Goal: Navigation & Orientation: Find specific page/section

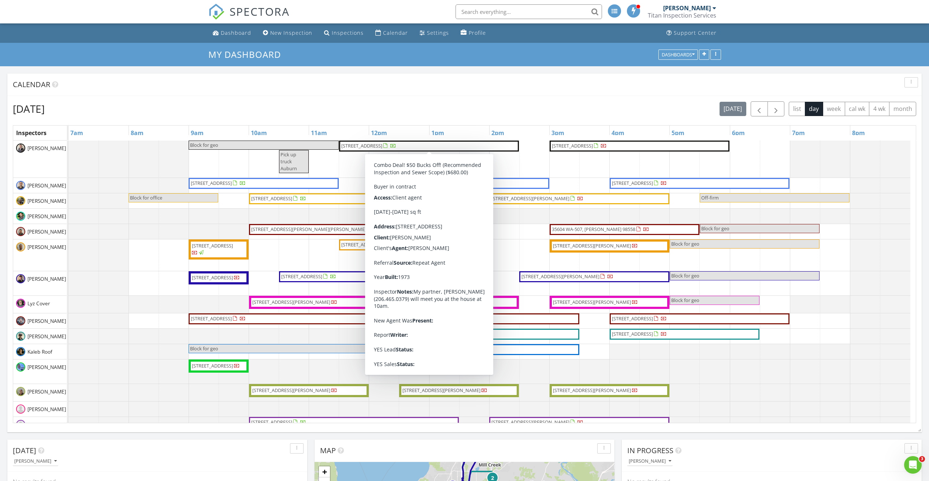
click at [382, 146] on span "2022 Aberdeen Pl SE, Renton 98055" at bounding box center [361, 145] width 41 height 7
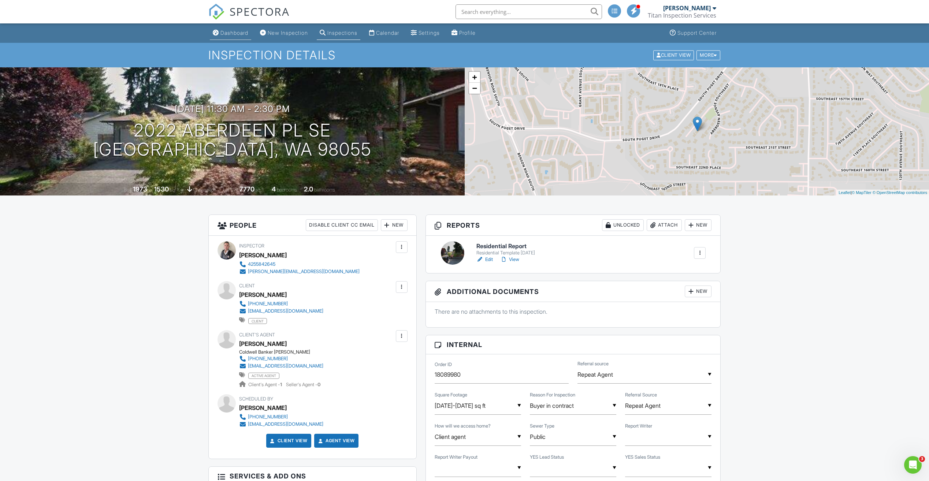
click at [236, 33] on div "Dashboard" at bounding box center [234, 33] width 28 height 6
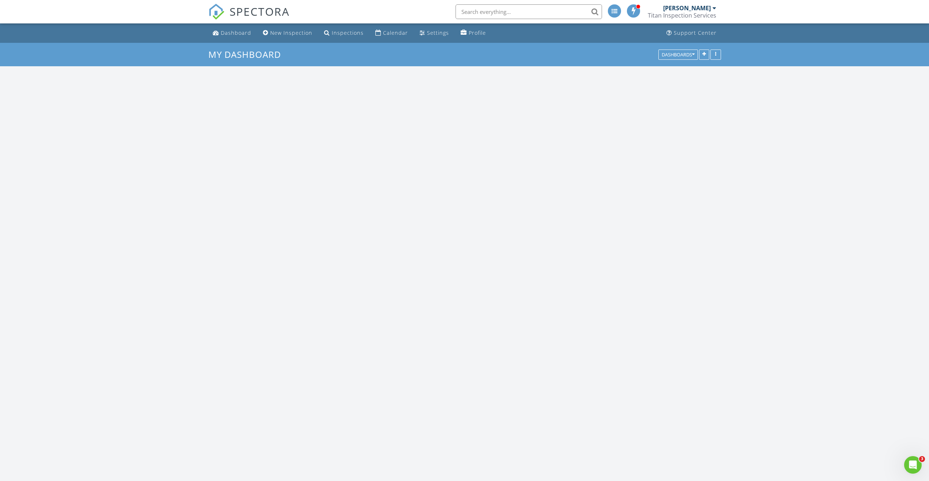
scroll to position [605, 940]
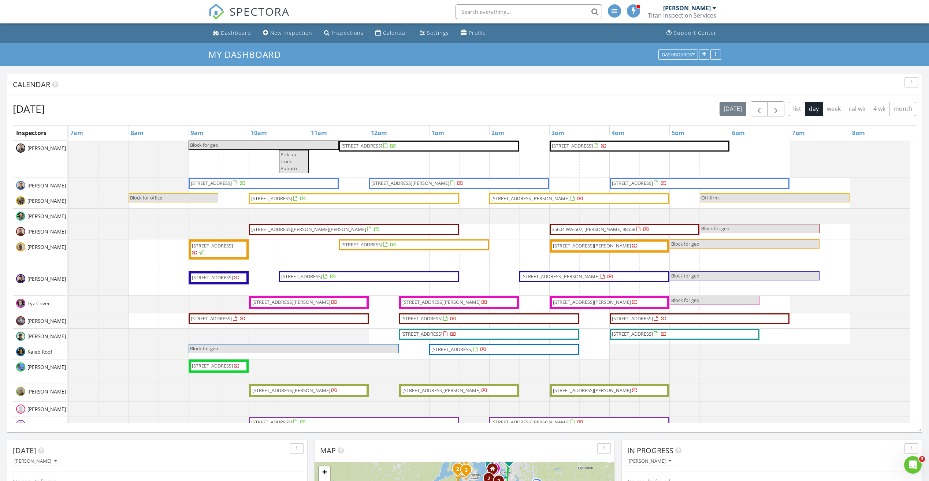
click at [590, 150] on link "23310 133rd Ct SE, Kent 98042" at bounding box center [640, 146] width 180 height 11
